Goal: Use online tool/utility: Utilize a website feature to perform a specific function

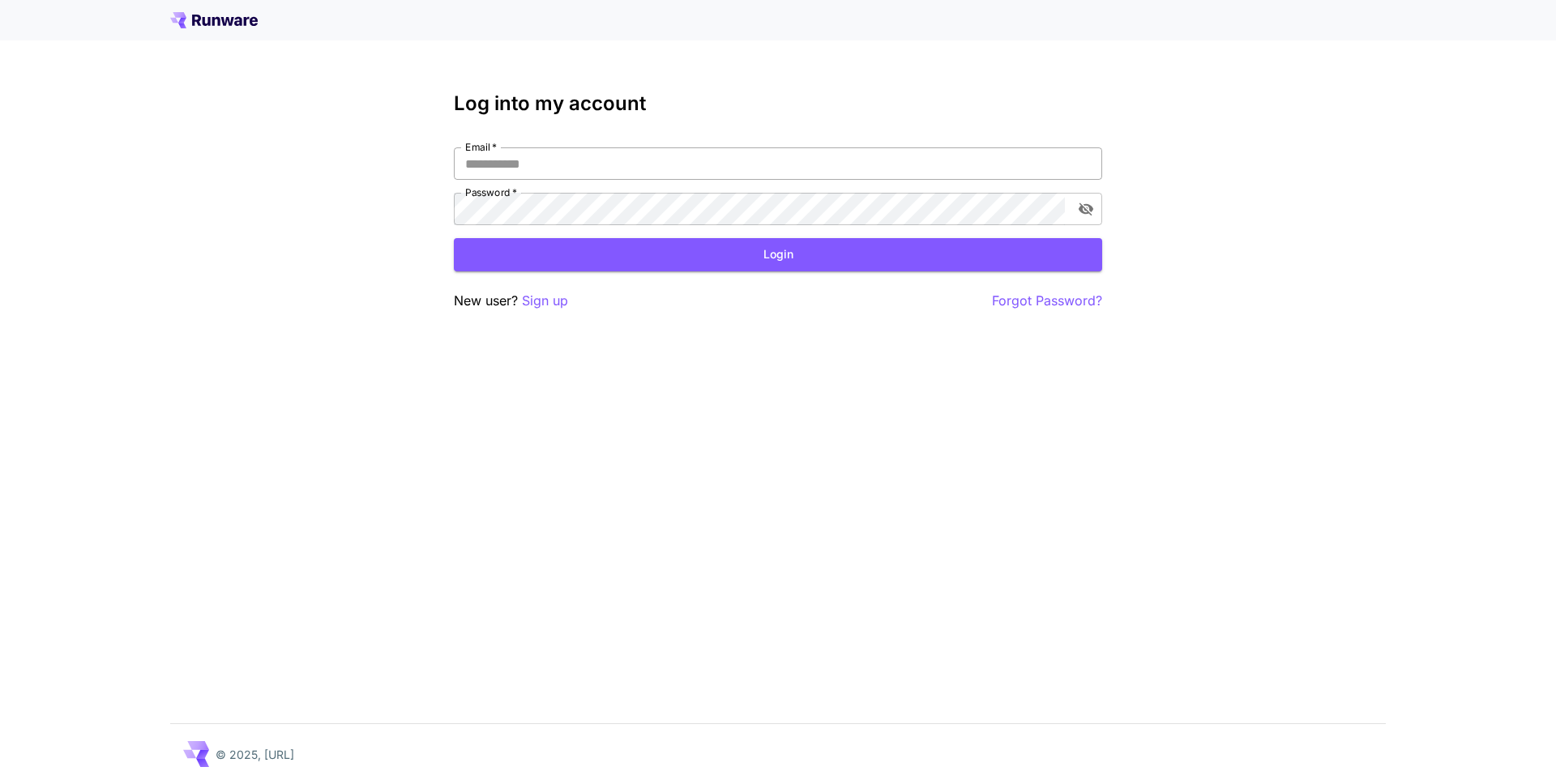
click at [749, 153] on input "Email   *" at bounding box center [778, 164] width 648 height 33
click at [965, 185] on div "Email   * Email   * Password   * Password   *" at bounding box center [778, 186] width 648 height 78
click at [976, 178] on input "Email   *" at bounding box center [778, 164] width 648 height 33
click at [0, 783] on com-1password-button at bounding box center [0, 784] width 0 height 0
type input "**********"
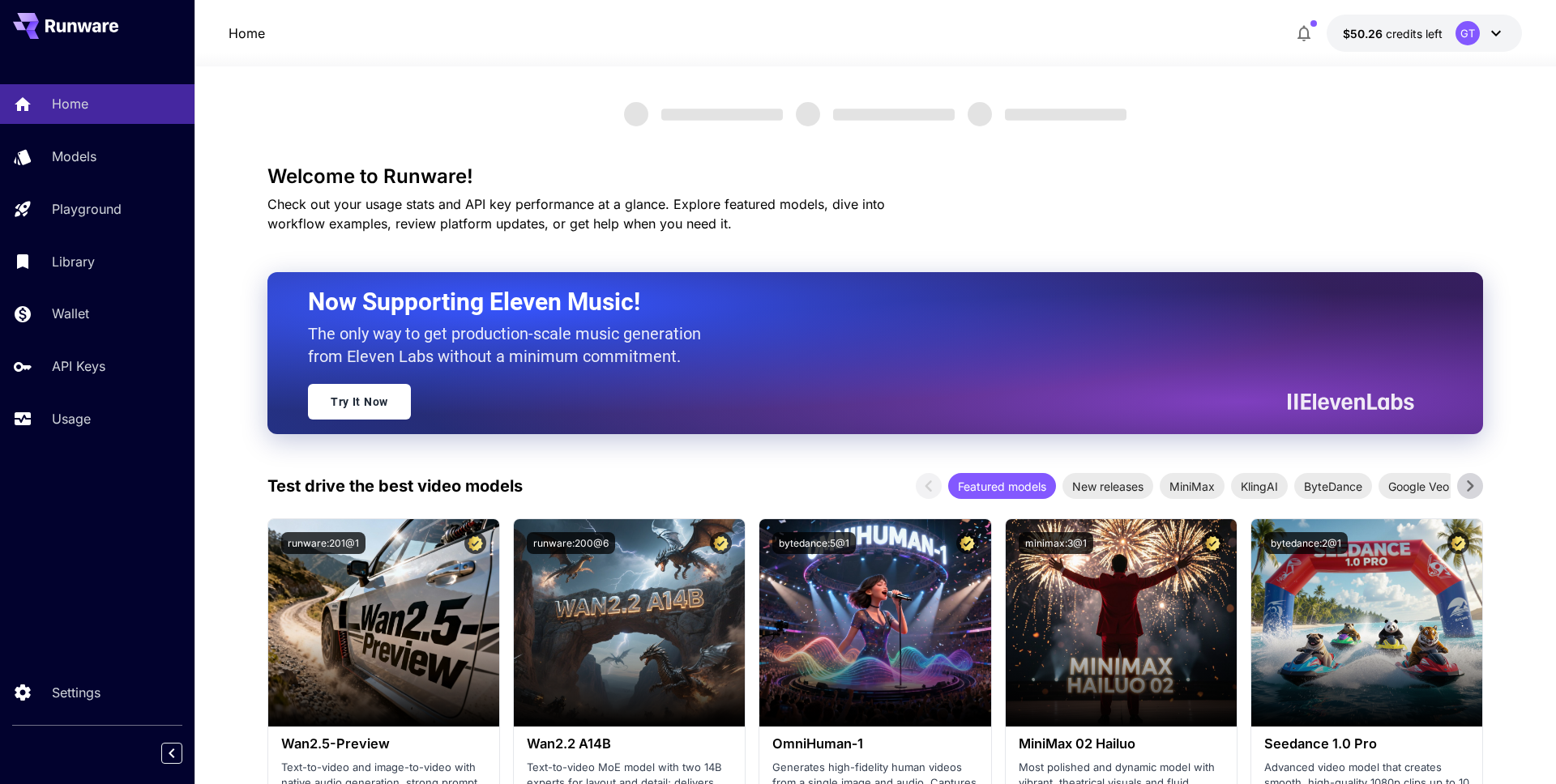
click at [125, 177] on div "Home Models Playground Library Wallet API Keys Usage" at bounding box center [97, 262] width 194 height 354
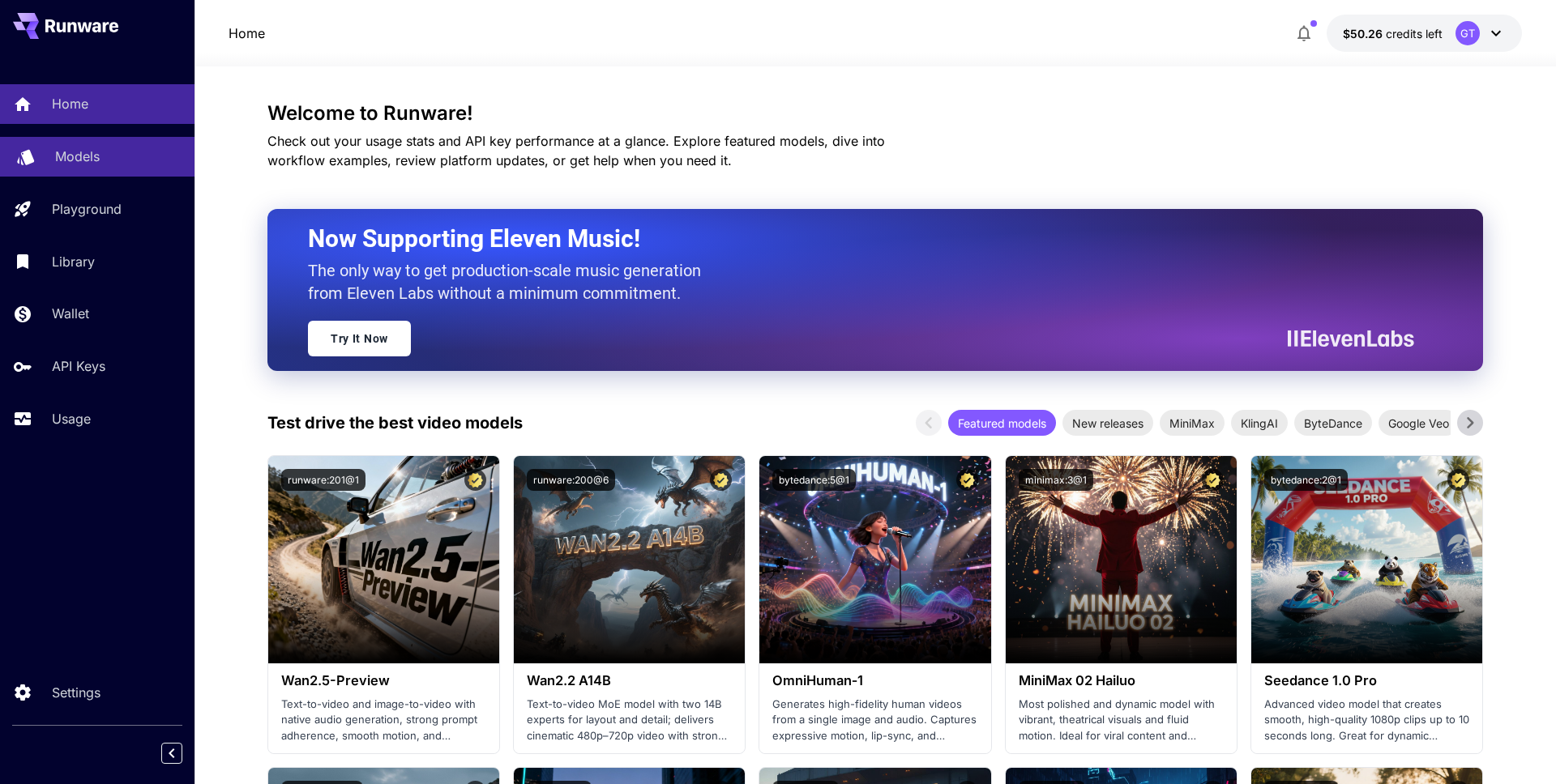
scroll to position [2, 0]
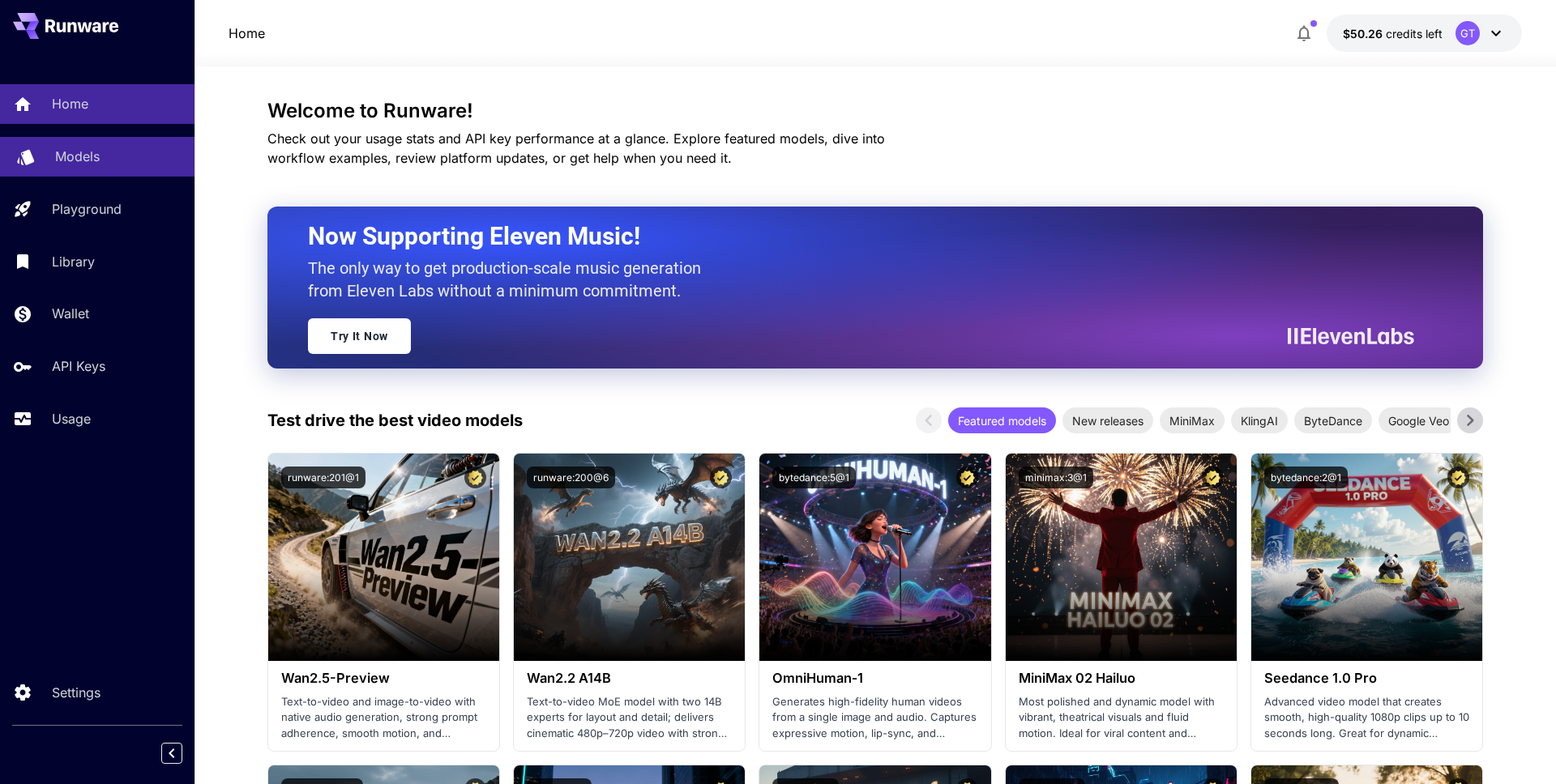
click at [125, 171] on link "Models" at bounding box center [97, 157] width 194 height 39
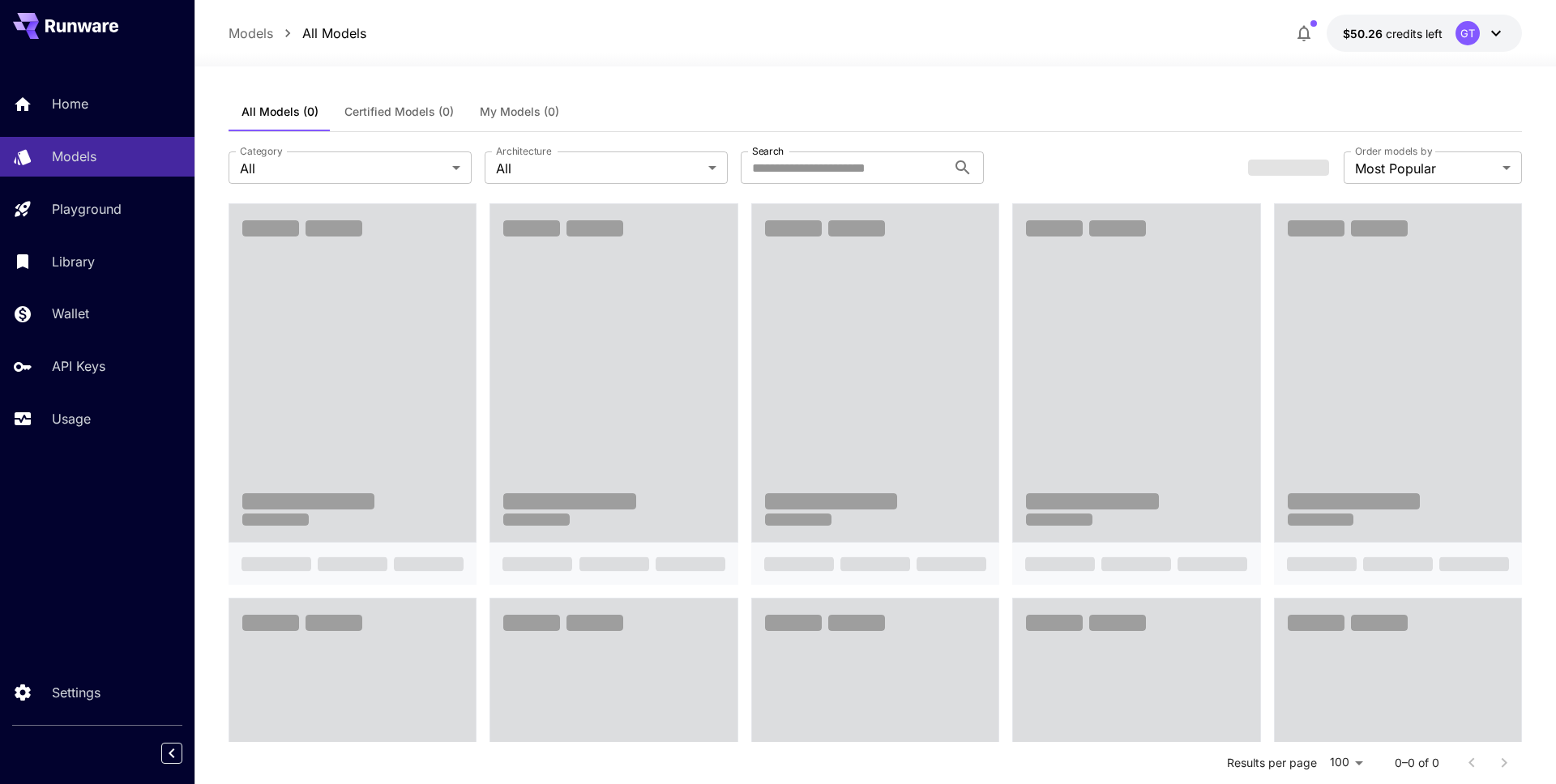
click at [125, 124] on div "Home Models Playground Library Wallet API Keys Usage" at bounding box center [97, 262] width 194 height 354
click at [127, 112] on div "Home" at bounding box center [118, 104] width 126 height 20
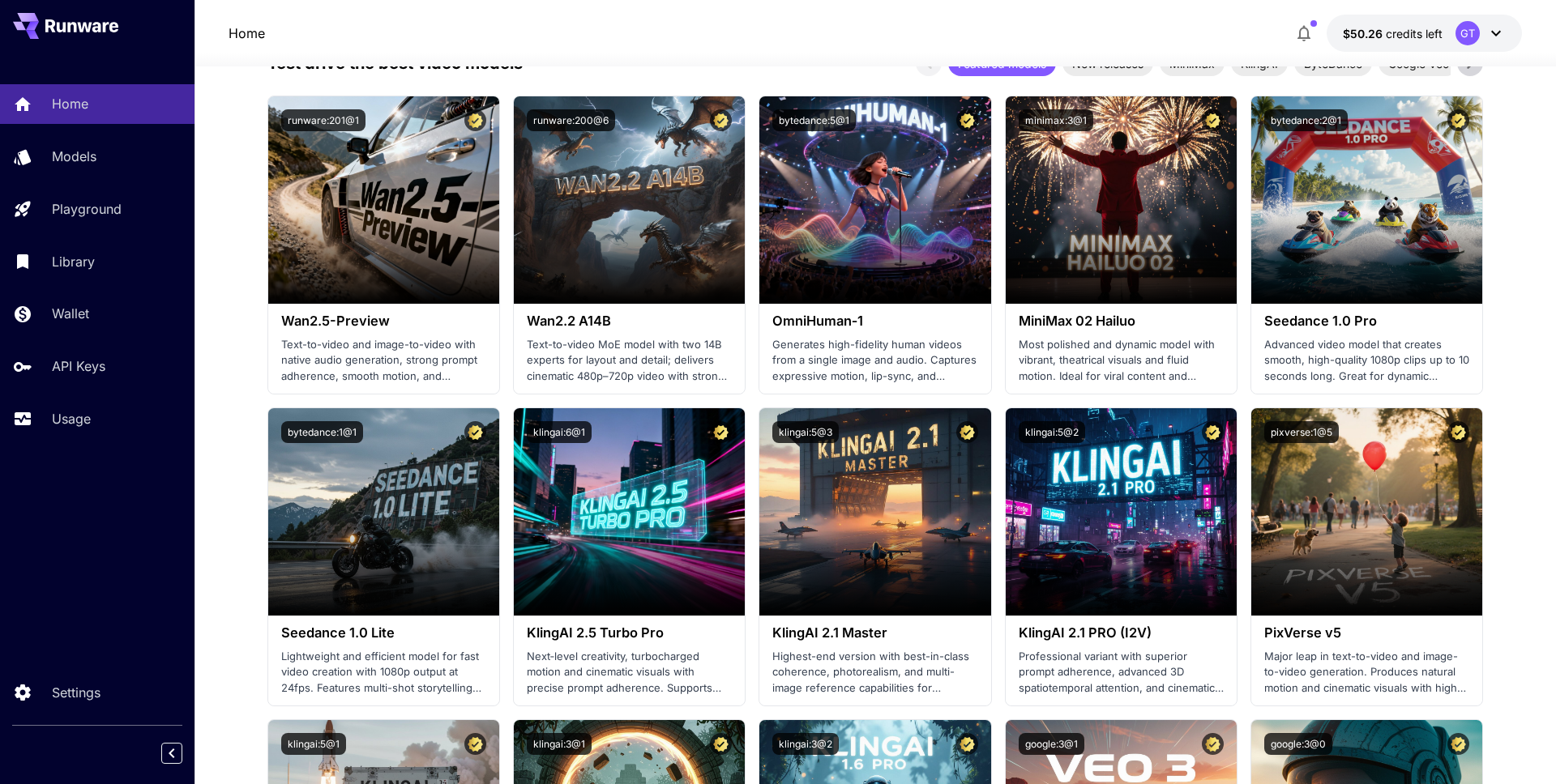
scroll to position [361, 0]
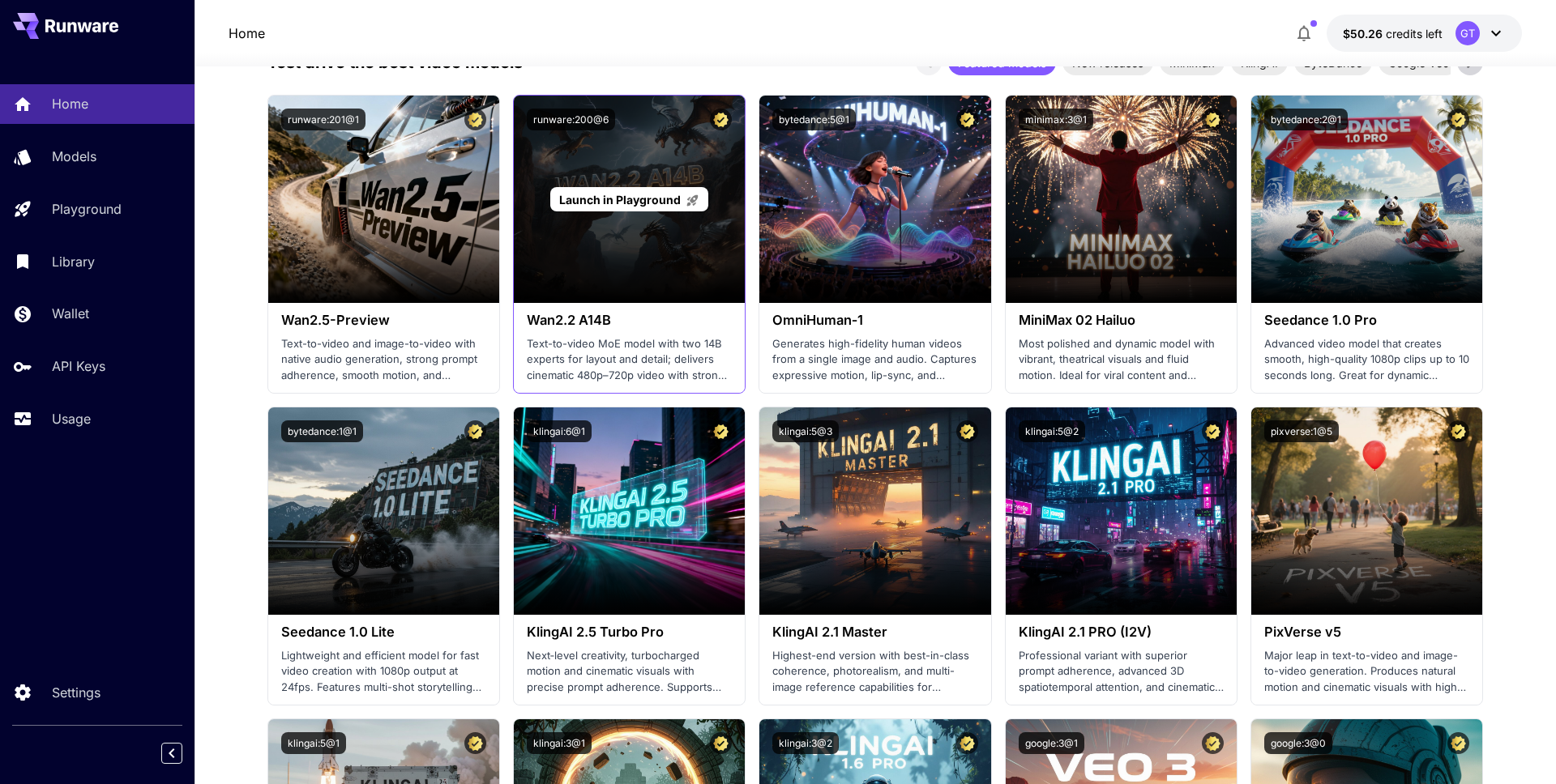
click at [585, 279] on div "Launch in Playground" at bounding box center [629, 199] width 231 height 207
click at [627, 191] on p "Launch in Playground" at bounding box center [629, 199] width 140 height 17
